Goal: Information Seeking & Learning: Learn about a topic

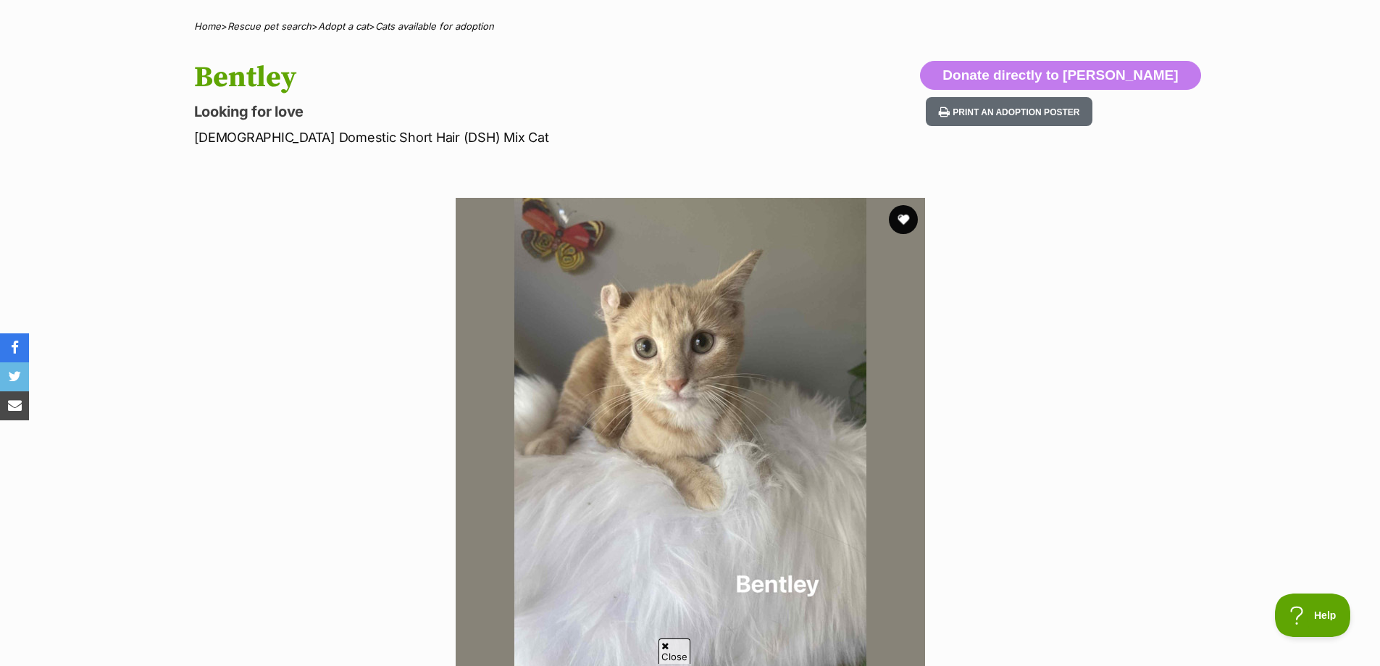
scroll to position [72, 0]
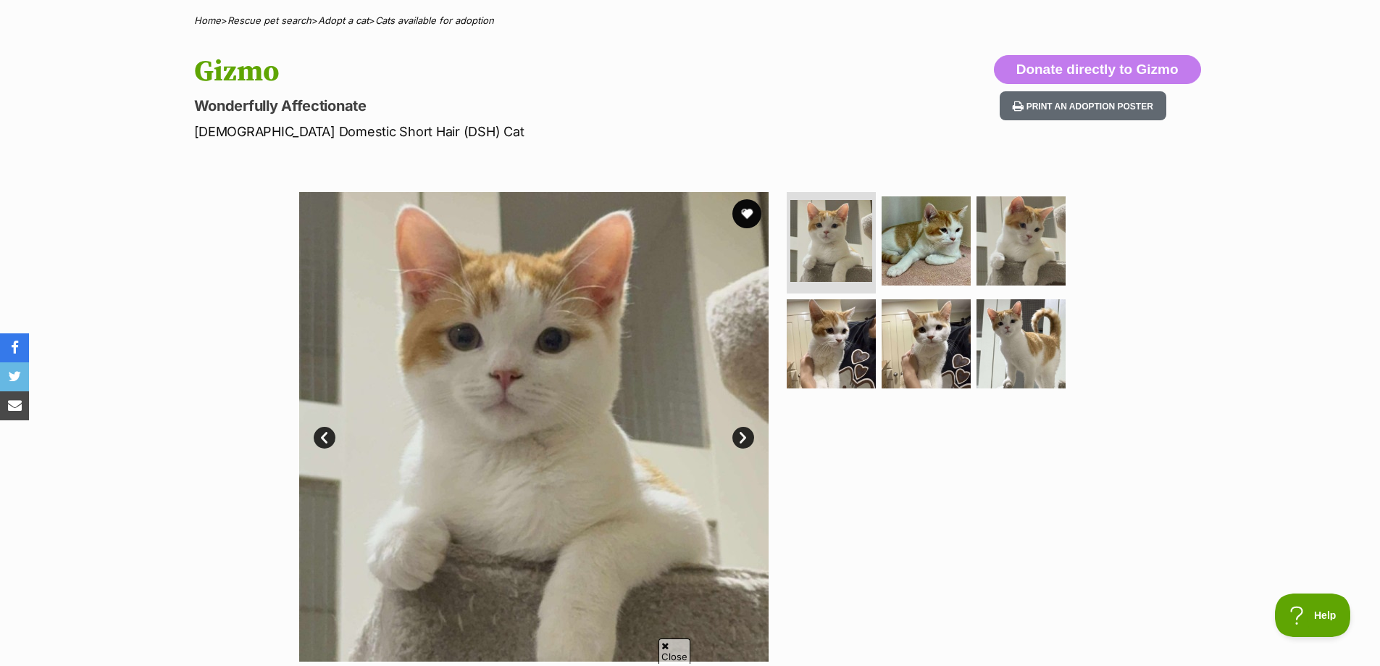
scroll to position [145, 0]
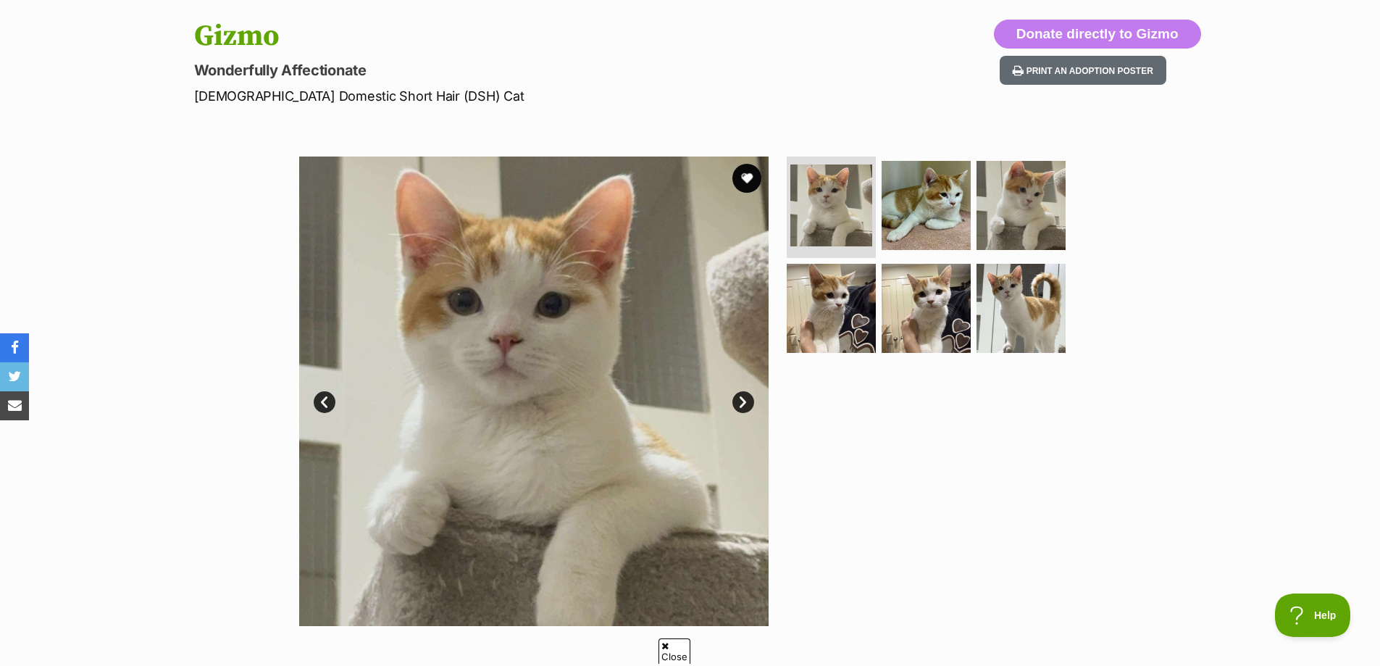
click at [737, 401] on link "Next" at bounding box center [743, 402] width 22 height 22
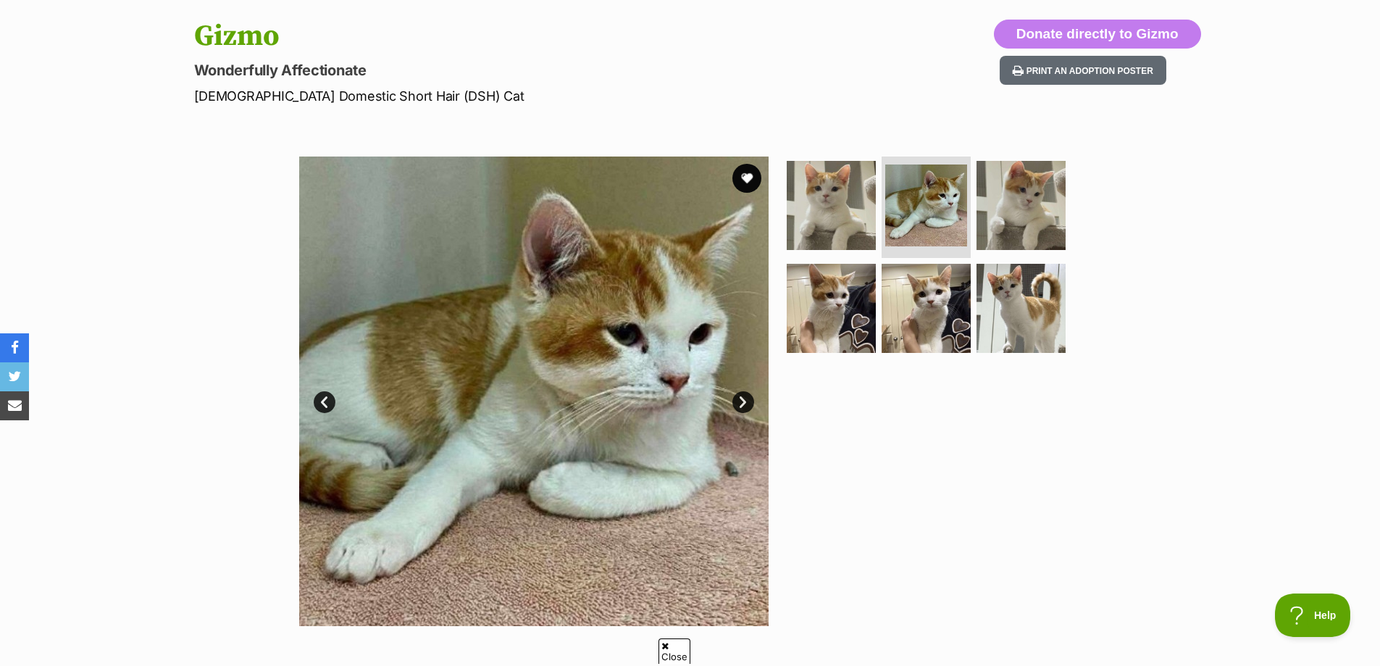
click at [750, 401] on link "Next" at bounding box center [743, 402] width 22 height 22
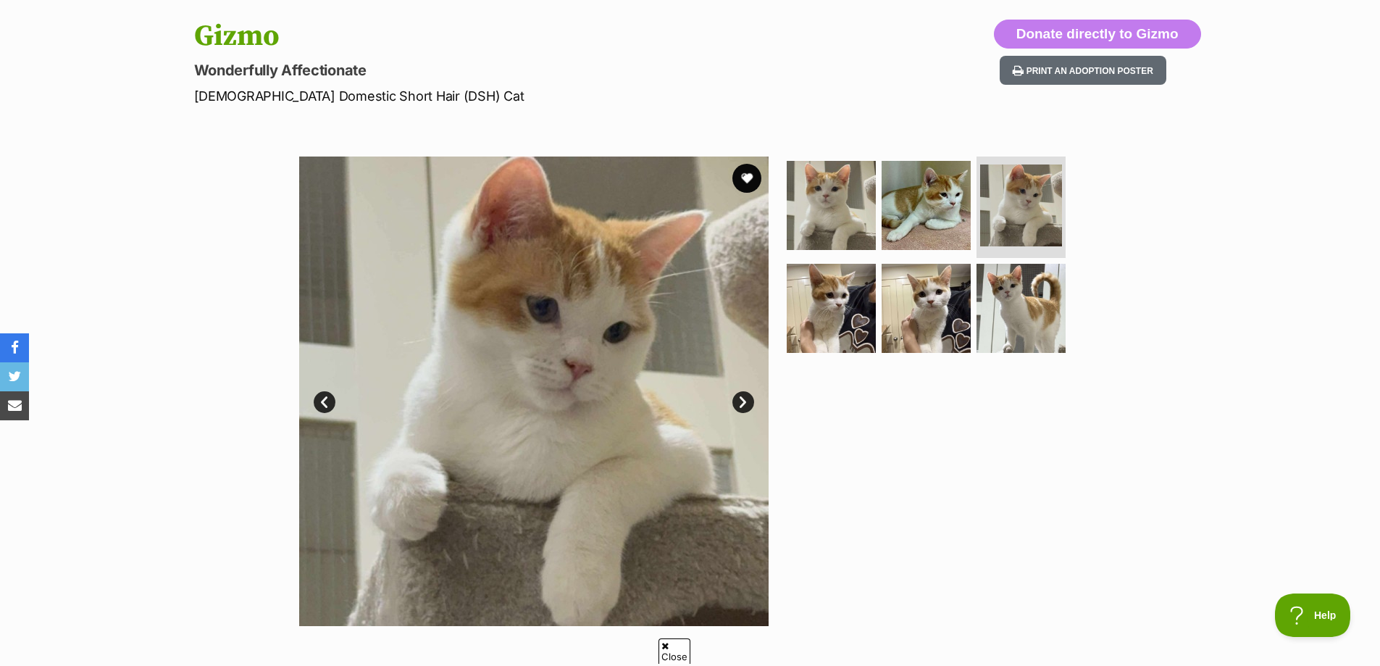
click at [750, 401] on link "Next" at bounding box center [743, 402] width 22 height 22
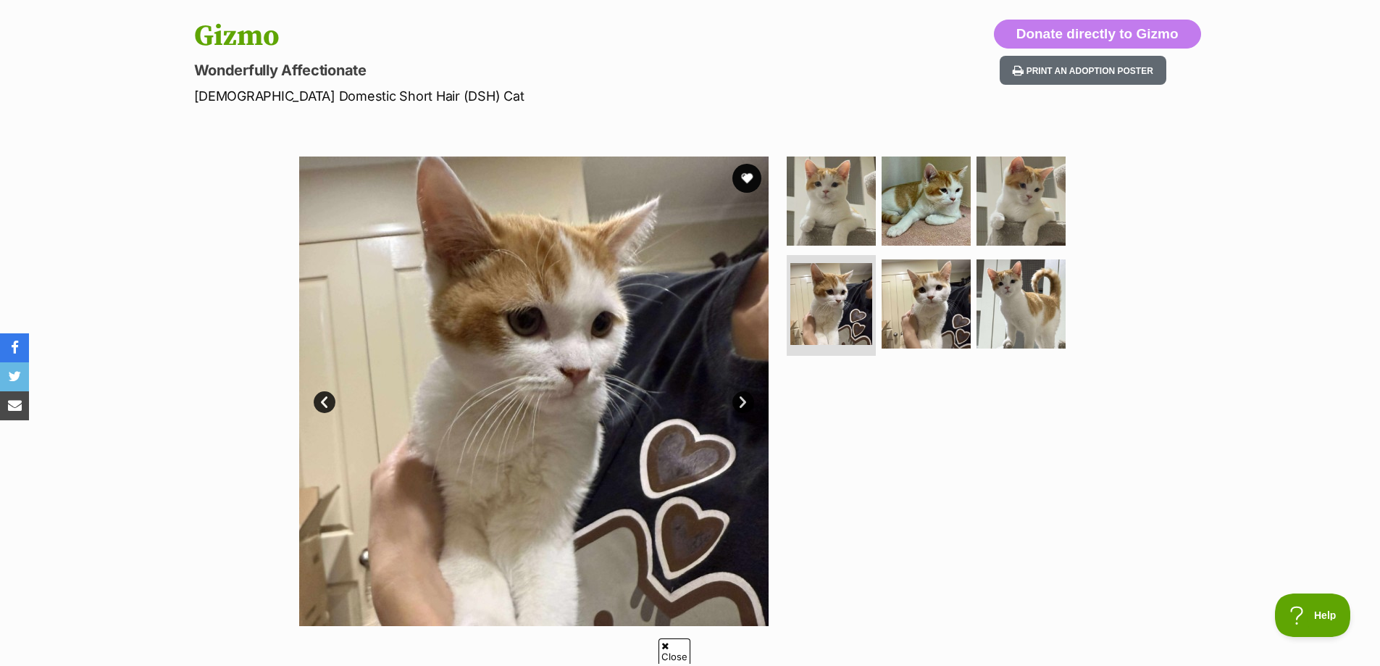
click at [750, 401] on link "Next" at bounding box center [743, 402] width 22 height 22
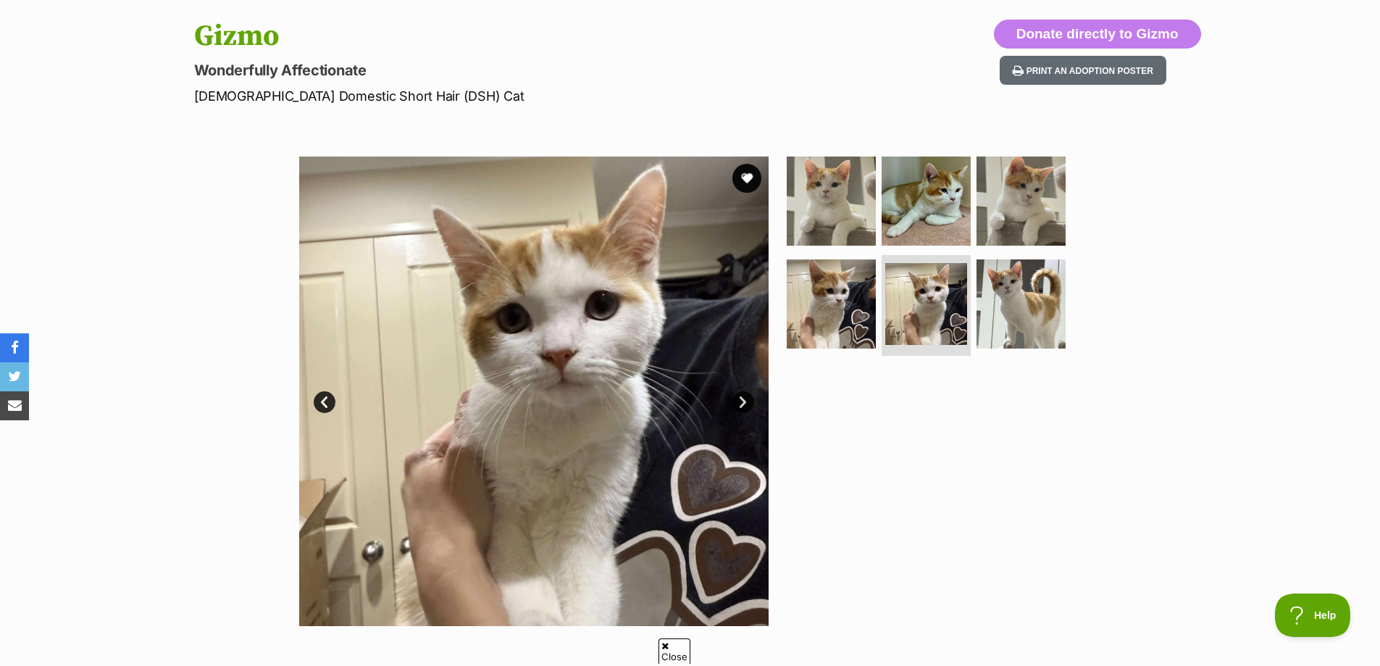
click at [750, 401] on link "Next" at bounding box center [743, 402] width 22 height 22
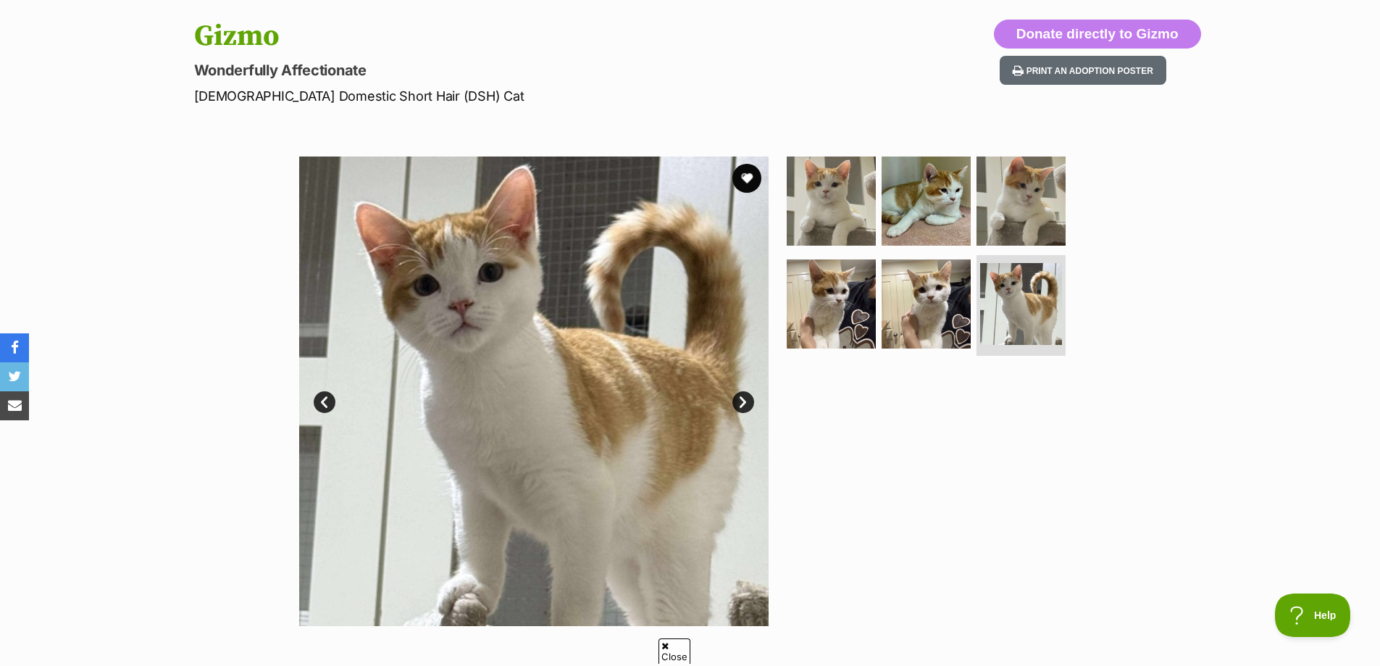
click at [750, 401] on link "Next" at bounding box center [743, 402] width 22 height 22
